Goal: Download file/media

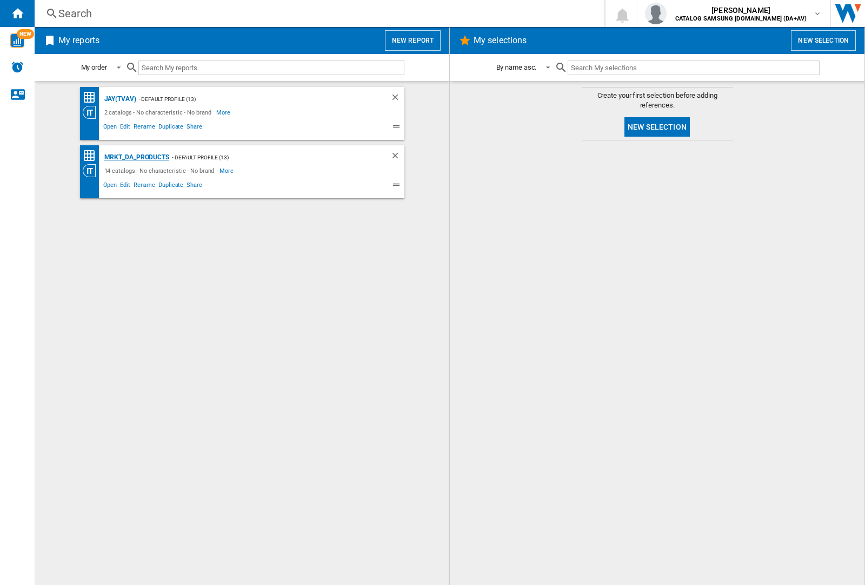
click at [136, 157] on div "MRKT_DA_PRODUCTS" at bounding box center [136, 158] width 68 height 14
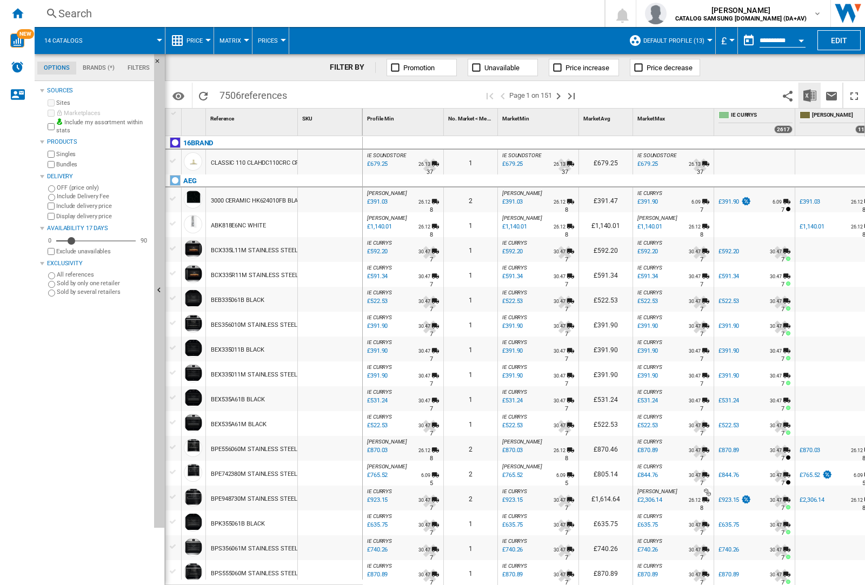
click at [809, 95] on img "Download in Excel" at bounding box center [809, 95] width 13 height 13
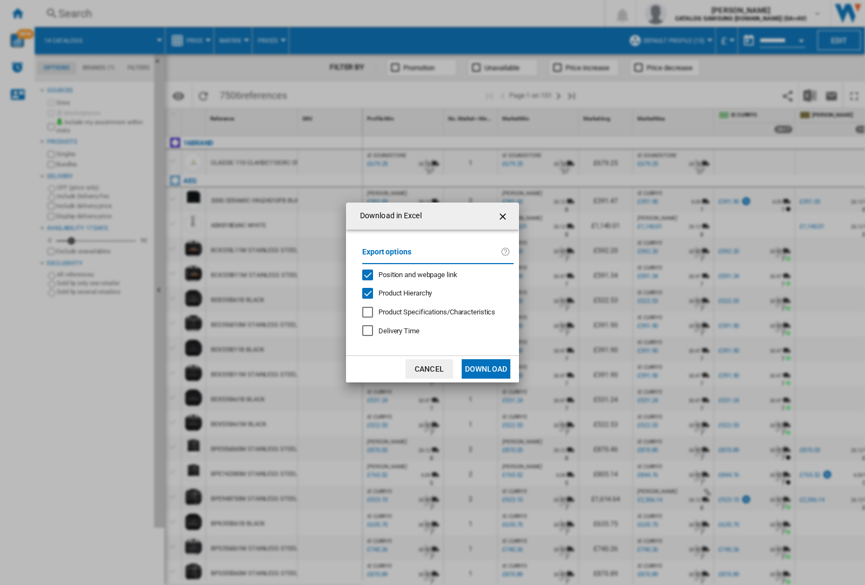
click at [411, 274] on span "Position and webpage link" at bounding box center [417, 275] width 79 height 8
click at [486, 369] on button "Download" at bounding box center [485, 368] width 49 height 19
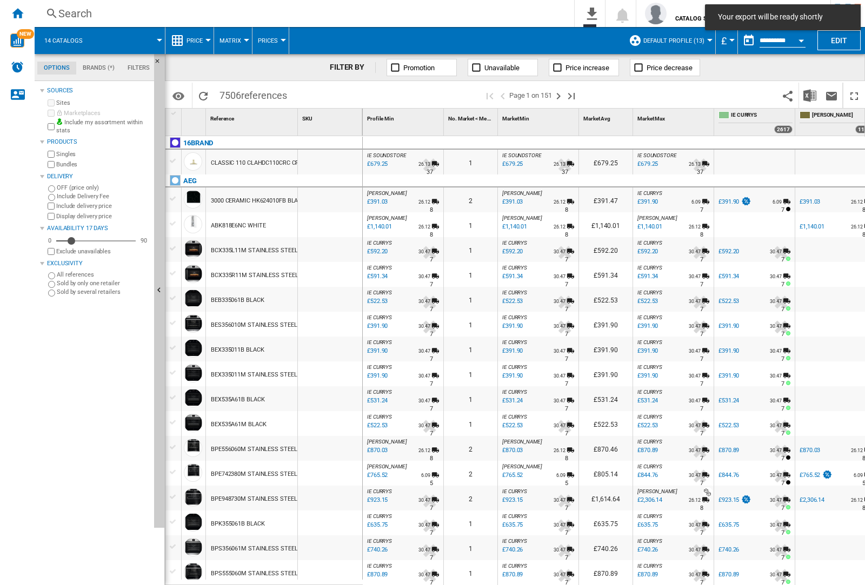
click at [334, 247] on div at bounding box center [330, 249] width 64 height 25
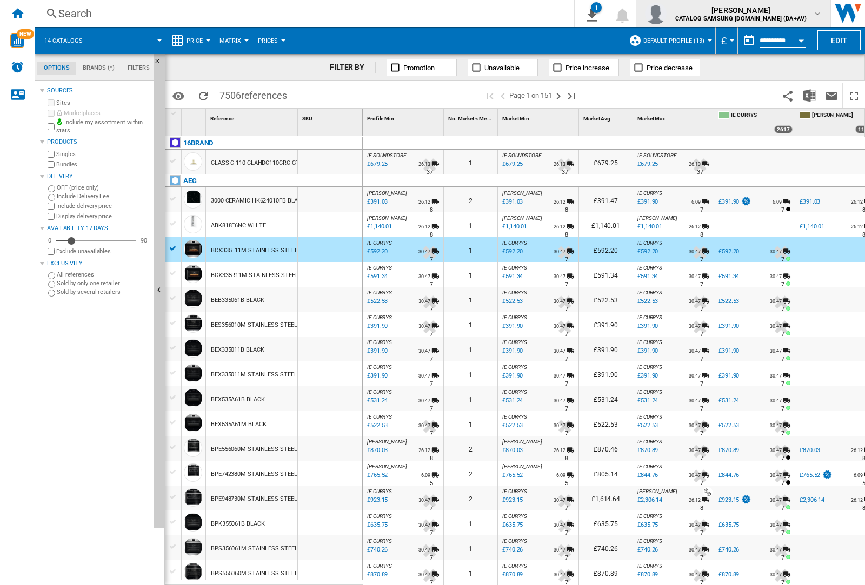
click at [666, 14] on img "button" at bounding box center [656, 14] width 22 height 22
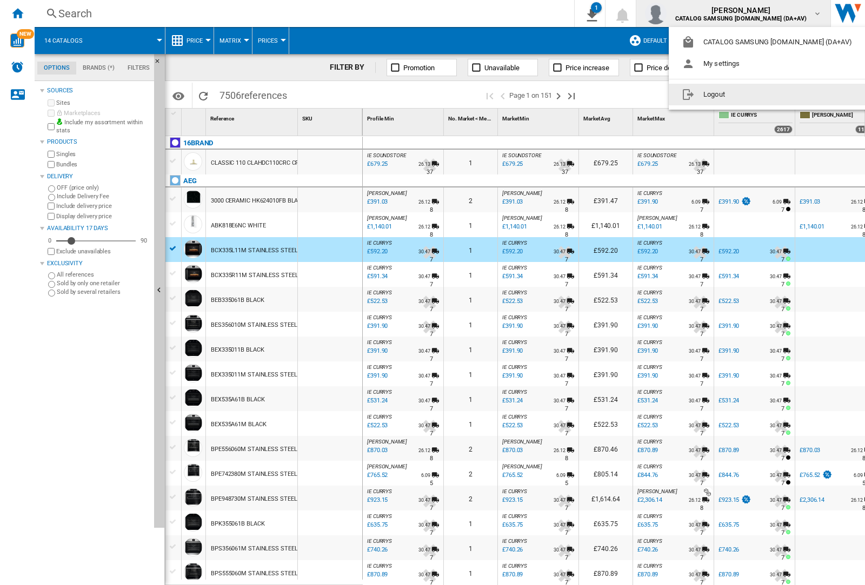
click at [752, 95] on button "Logout" at bounding box center [768, 95] width 200 height 22
